Goal: Information Seeking & Learning: Learn about a topic

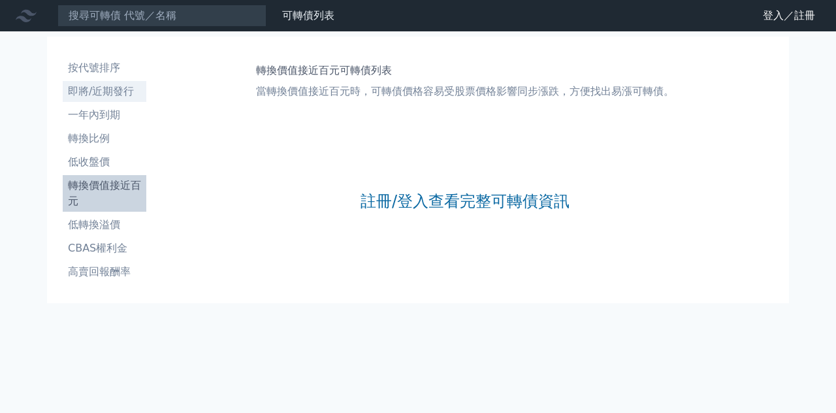
click at [94, 91] on li "即將/近期發行" at bounding box center [105, 92] width 84 height 16
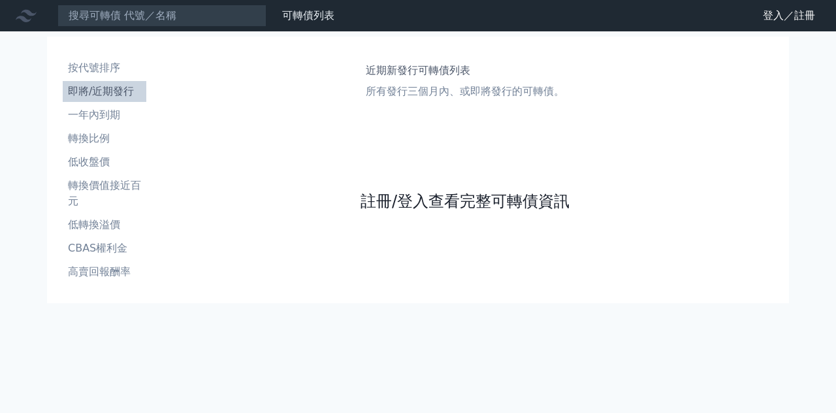
click at [445, 203] on link "註冊/登入查看完整可轉債資訊" at bounding box center [465, 201] width 209 height 21
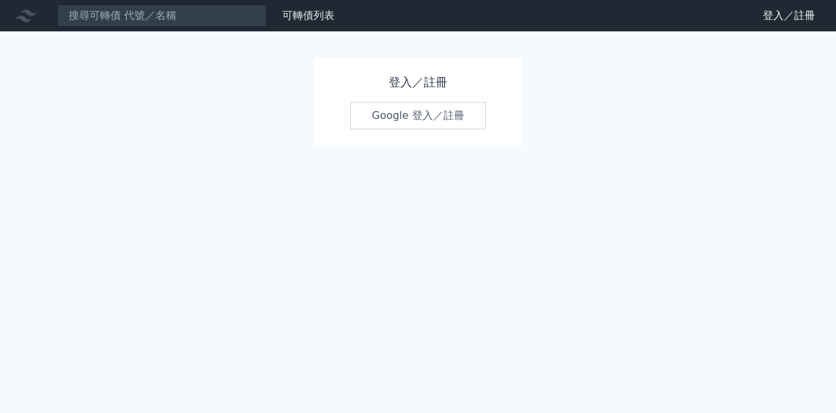
click at [415, 116] on link "Google 登入／註冊" at bounding box center [418, 115] width 136 height 27
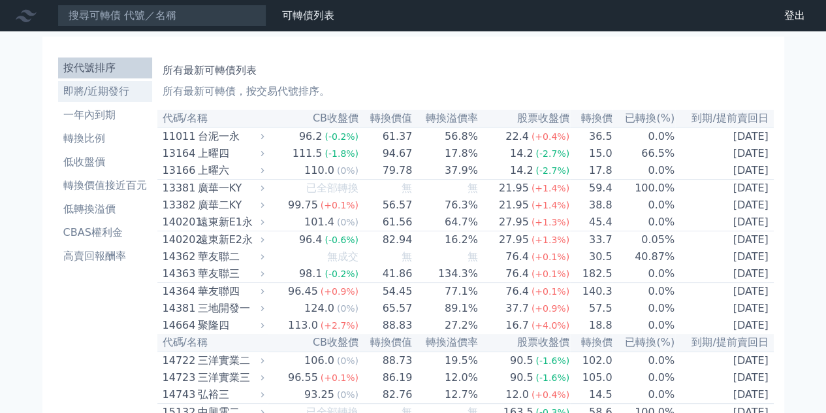
click at [98, 97] on li "即將/近期發行" at bounding box center [105, 92] width 94 height 16
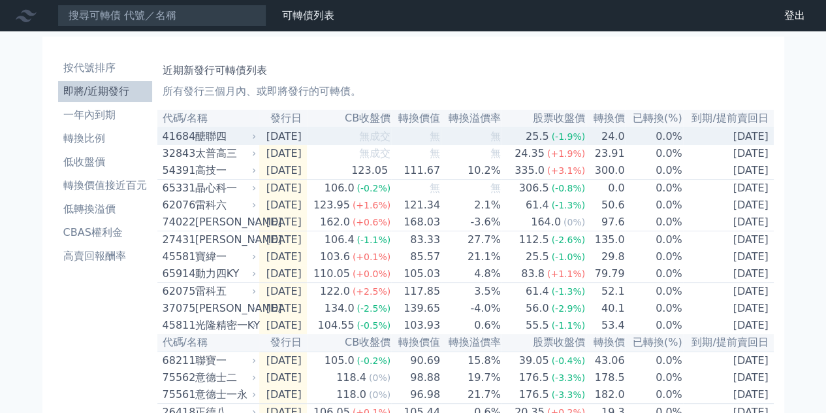
click at [307, 142] on td "[DATE]" at bounding box center [283, 136] width 48 height 18
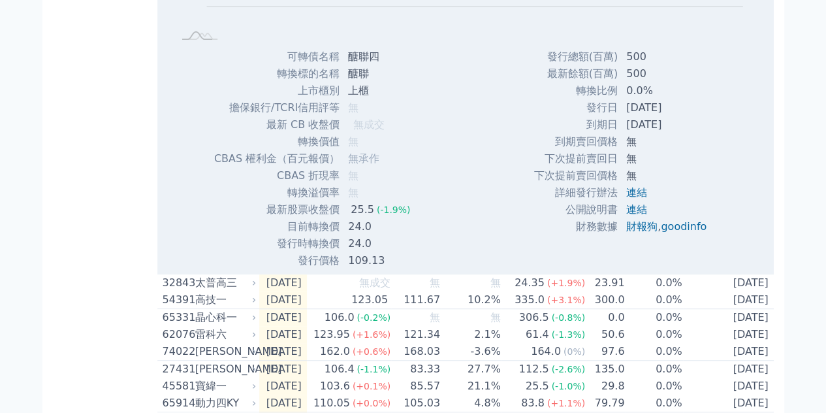
scroll to position [327, 0]
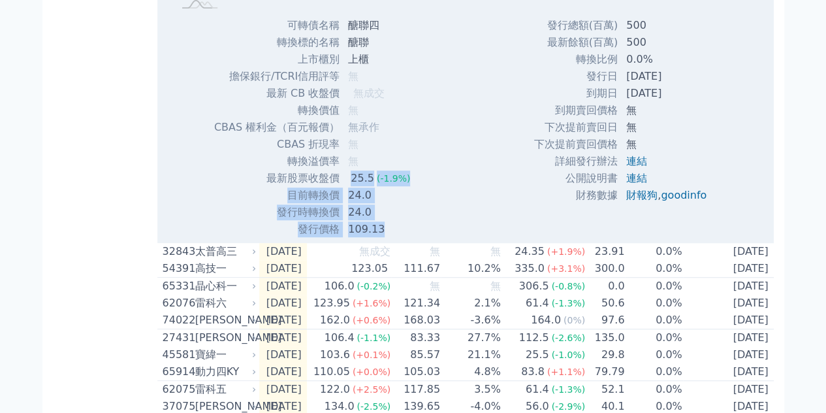
drag, startPoint x: 353, startPoint y: 184, endPoint x: 412, endPoint y: 240, distance: 82.2
click at [412, 240] on td "Zoom Out L L Chart created using amCharts library 可轉債名稱 醣聯四 轉換標的名稱 醣聯 上市櫃別 上櫃 擔…" at bounding box center [465, 30] width 617 height 425
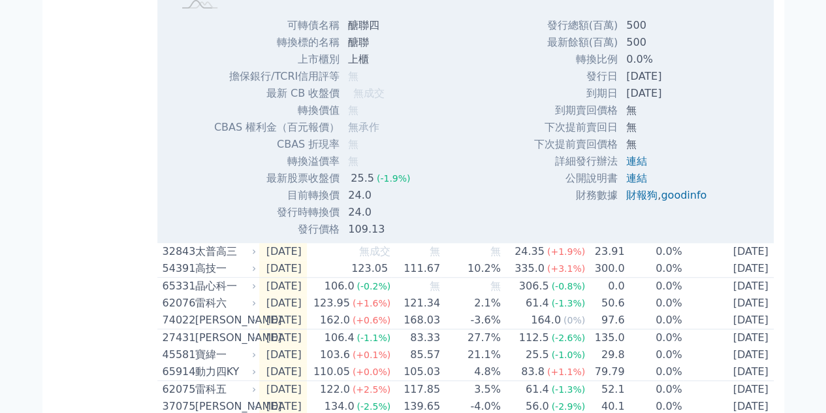
click at [418, 232] on div "可轉債名稱 醣聯四 轉換標的名稱 醣聯 上市櫃別 上櫃 擔保銀行/TCRI信用評等 無 最新 CB 收盤價 無成交 轉換價值 無 無 無" at bounding box center [317, 127] width 239 height 221
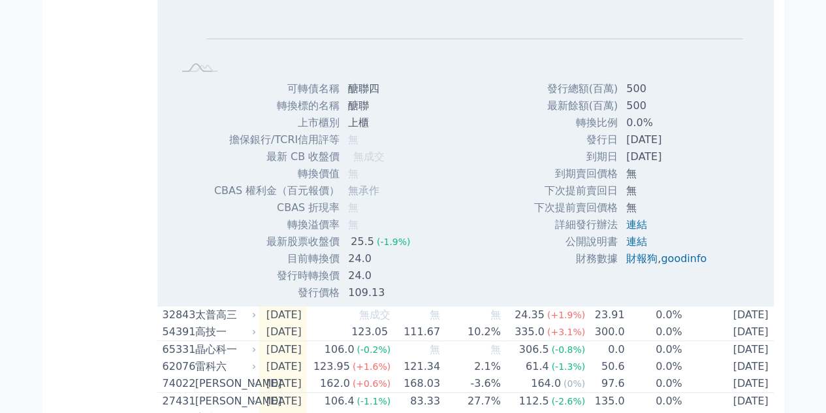
scroll to position [261, 0]
click at [631, 223] on link "連結" at bounding box center [636, 226] width 21 height 12
click at [637, 227] on link "連結" at bounding box center [636, 226] width 21 height 12
